Goal: Navigation & Orientation: Find specific page/section

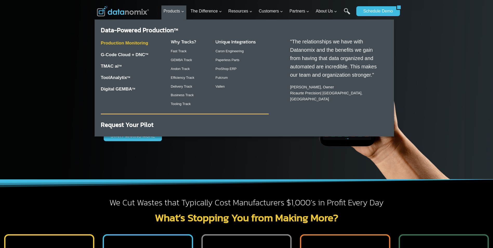
click at [143, 42] on link "Production Monitoring" at bounding box center [124, 43] width 47 height 5
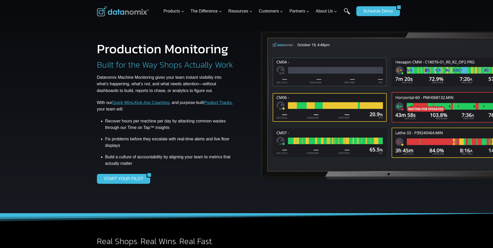
click at [117, 11] on img at bounding box center [123, 11] width 52 height 10
